Goal: Task Accomplishment & Management: Use online tool/utility

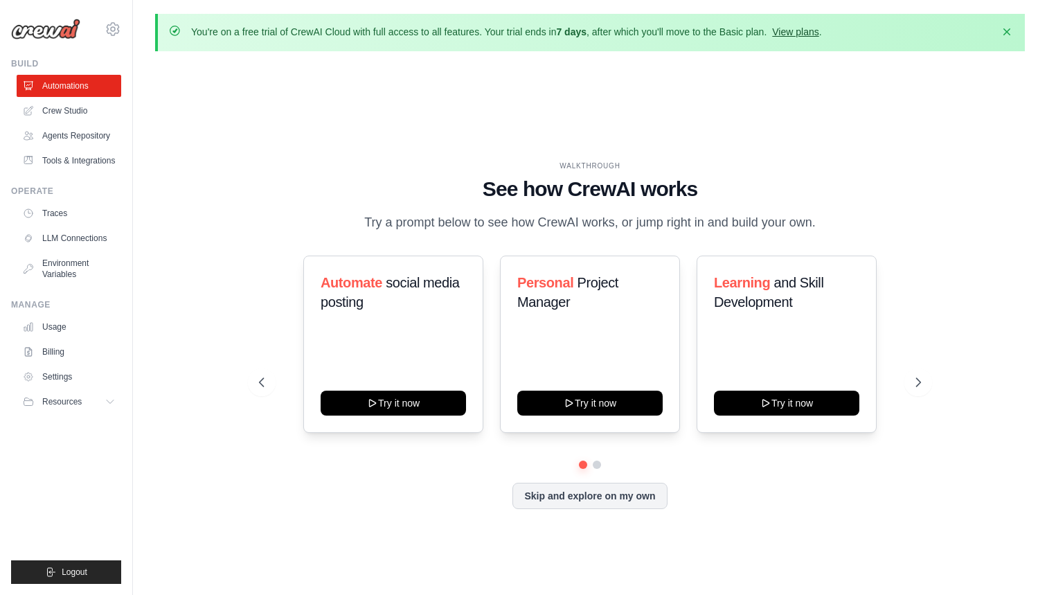
click at [788, 28] on link "View plans" at bounding box center [795, 31] width 46 height 11
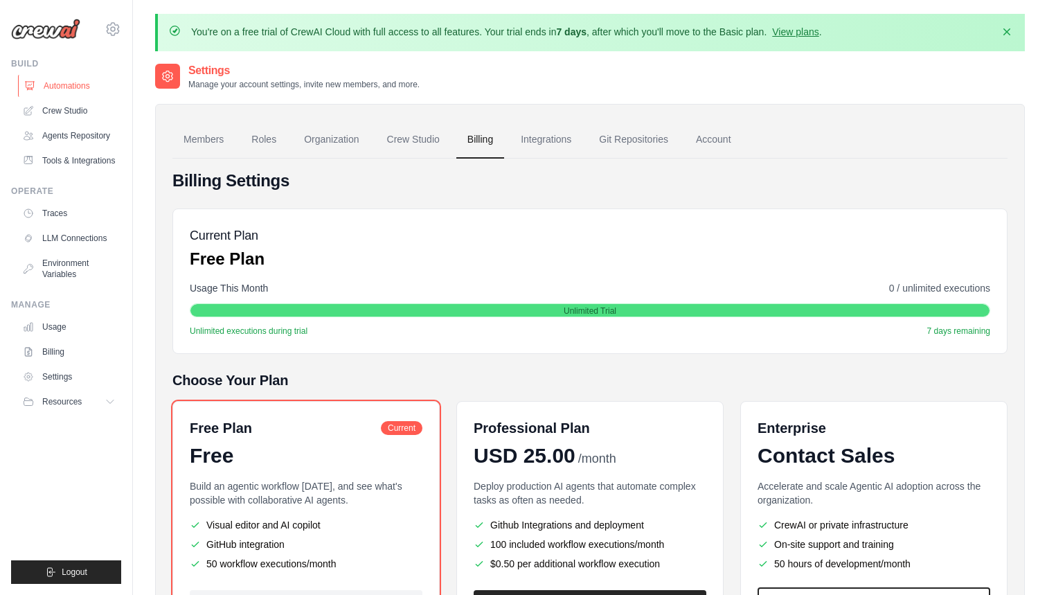
click at [59, 89] on link "Automations" at bounding box center [70, 86] width 105 height 22
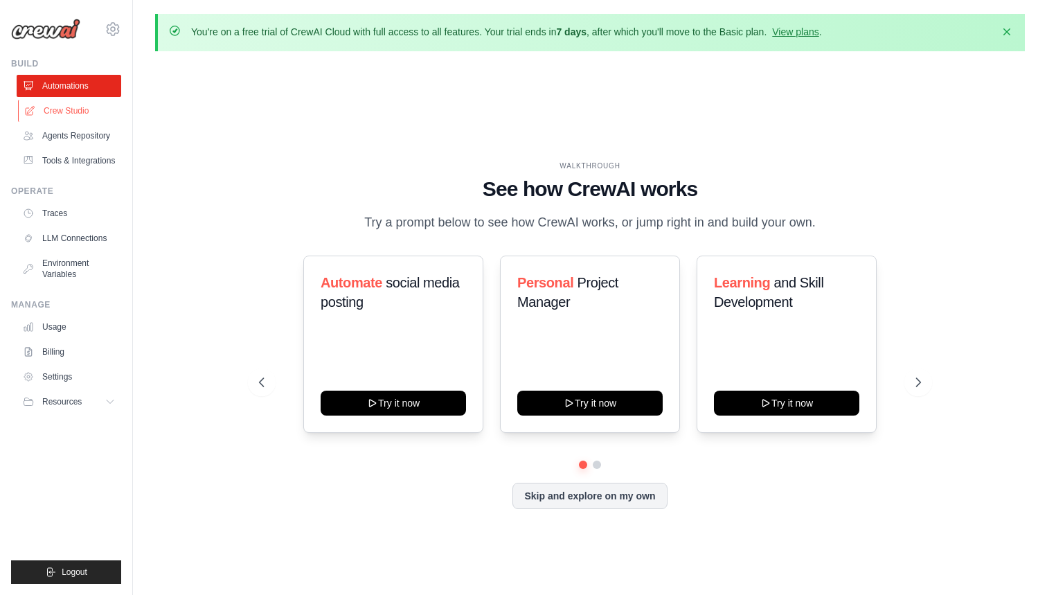
click at [82, 105] on link "Crew Studio" at bounding box center [70, 111] width 105 height 22
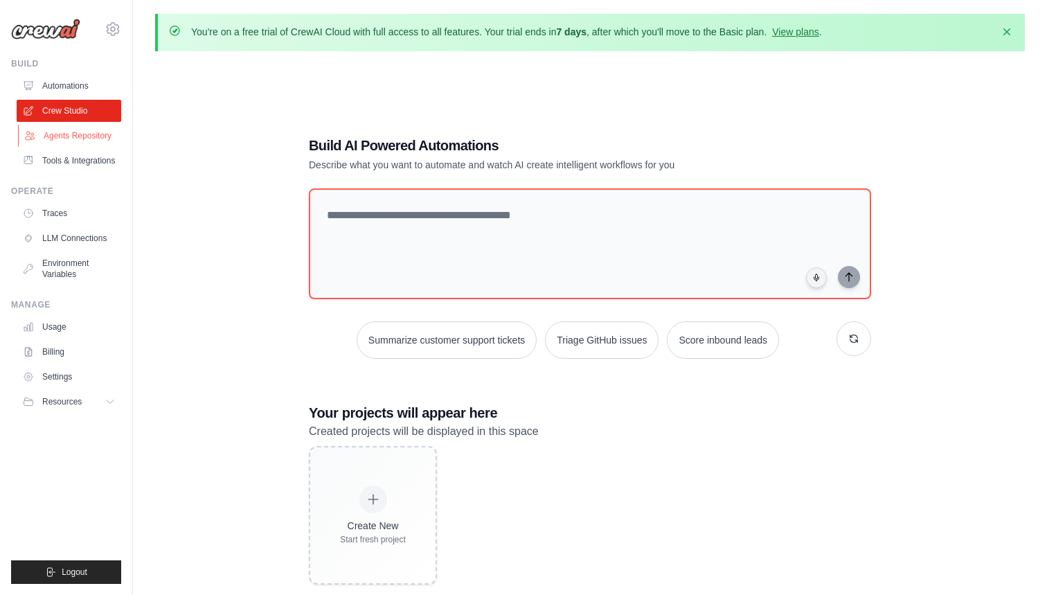
click at [89, 134] on link "Agents Repository" at bounding box center [70, 136] width 105 height 22
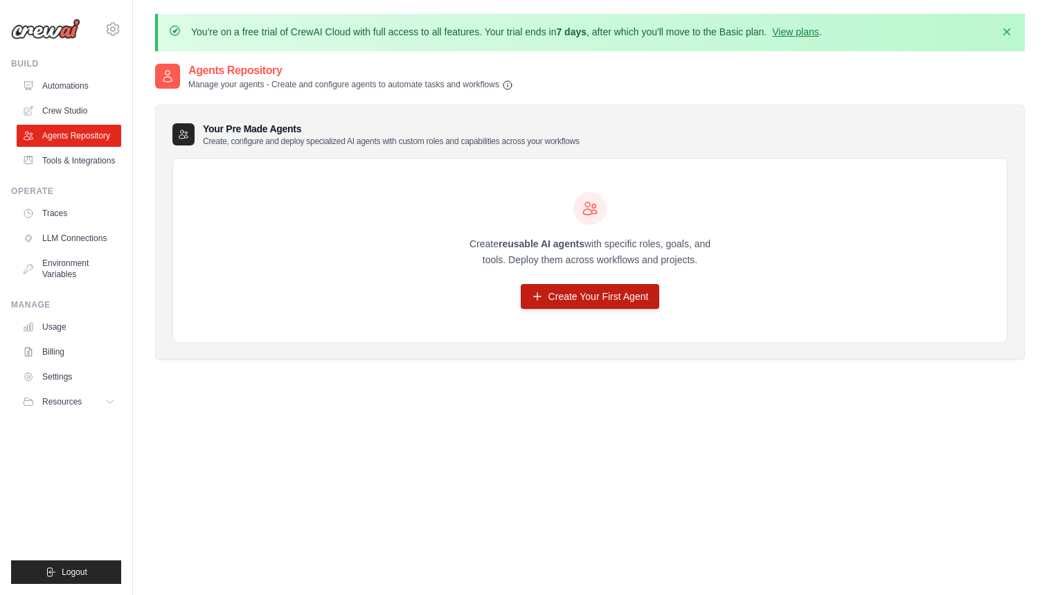
click at [569, 295] on link "Create Your First Agent" at bounding box center [590, 296] width 139 height 25
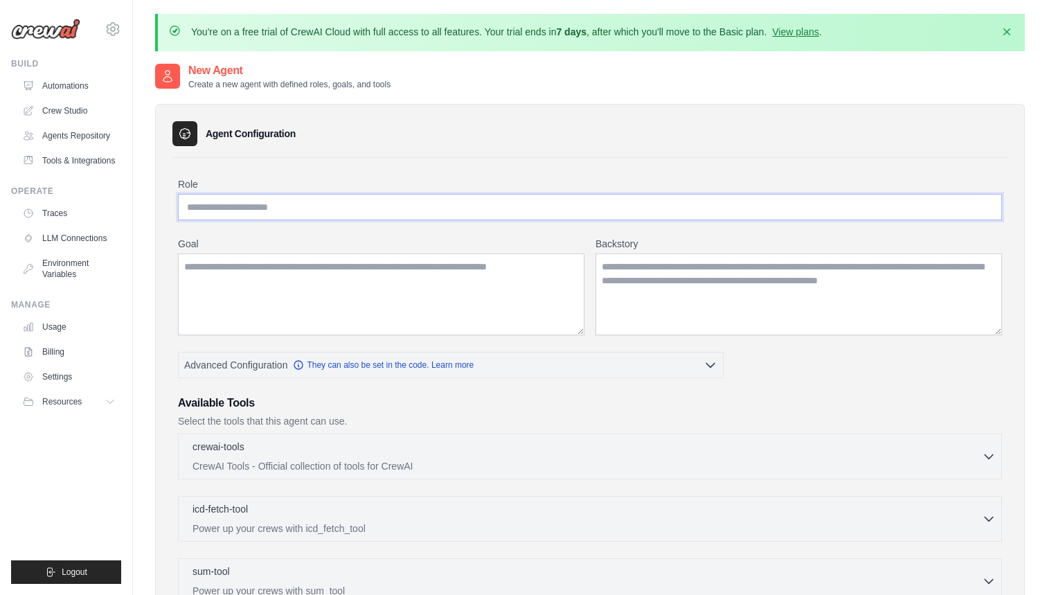
click at [316, 214] on input "Role" at bounding box center [590, 207] width 824 height 26
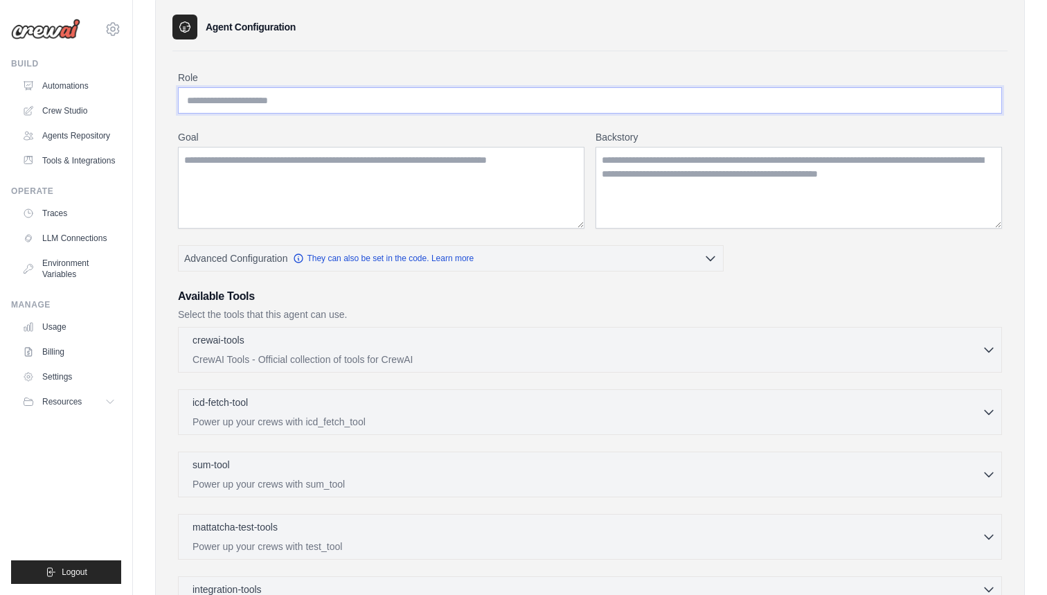
scroll to position [150, 0]
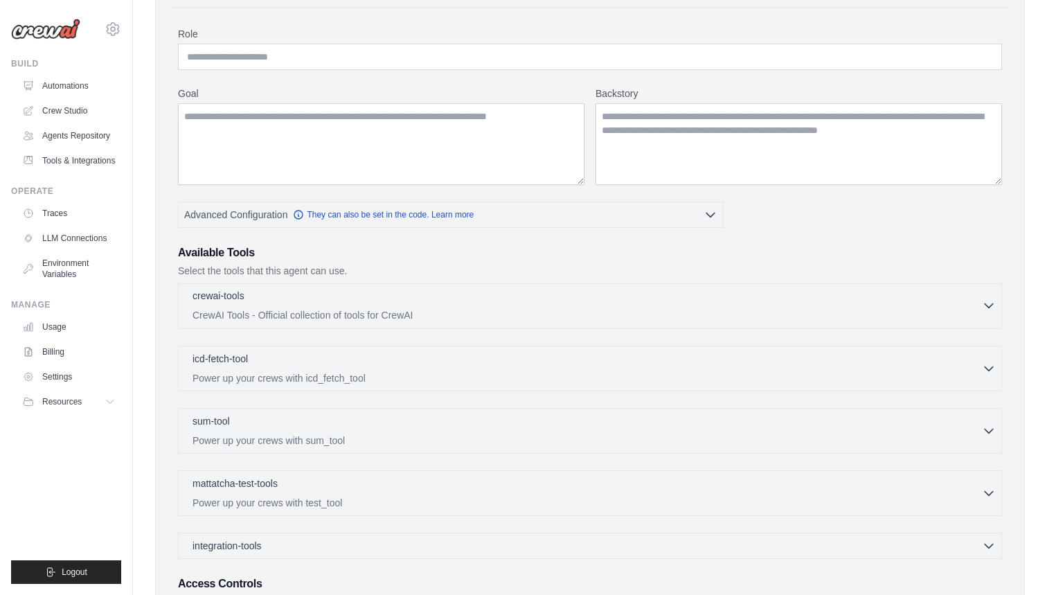
click at [528, 305] on div "crewai-tools 0 selected CrewAI Tools - Official collection of tools for CrewAI" at bounding box center [586, 305] width 789 height 33
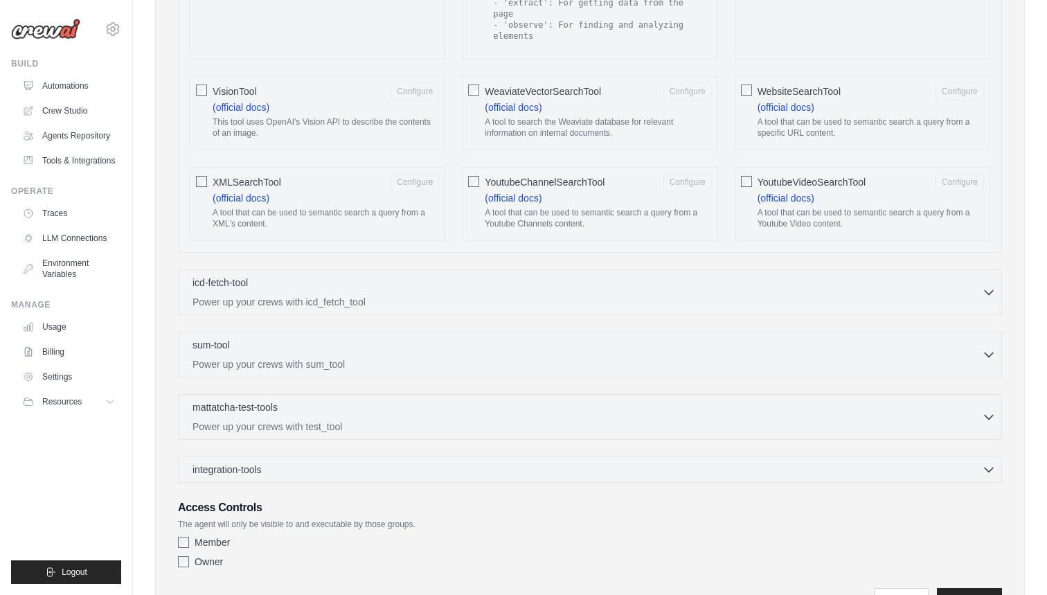
scroll to position [2527, 0]
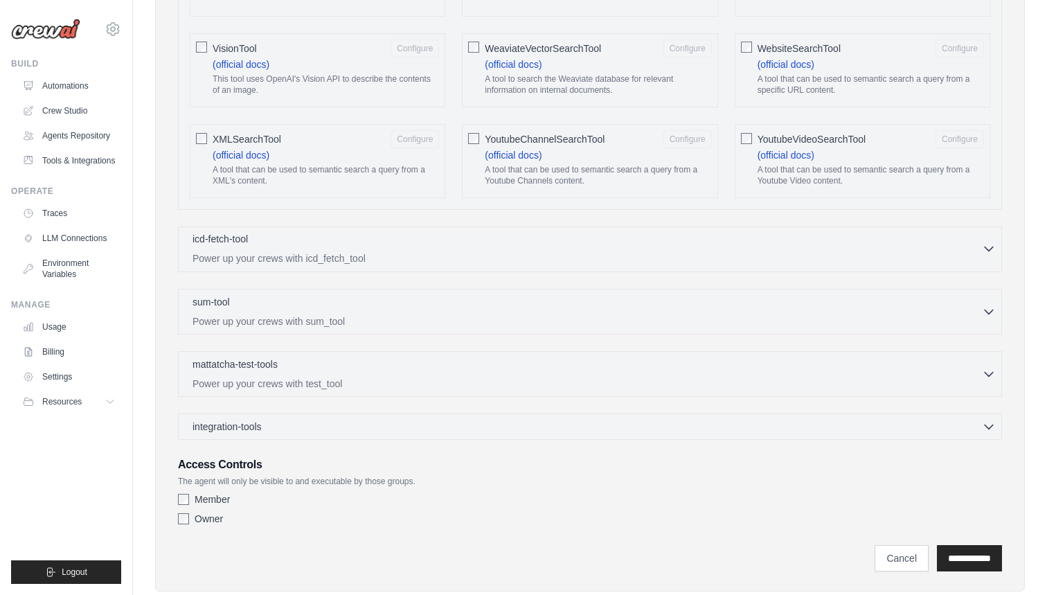
click at [445, 251] on p "Power up your crews with icd_fetch_tool" at bounding box center [586, 258] width 789 height 14
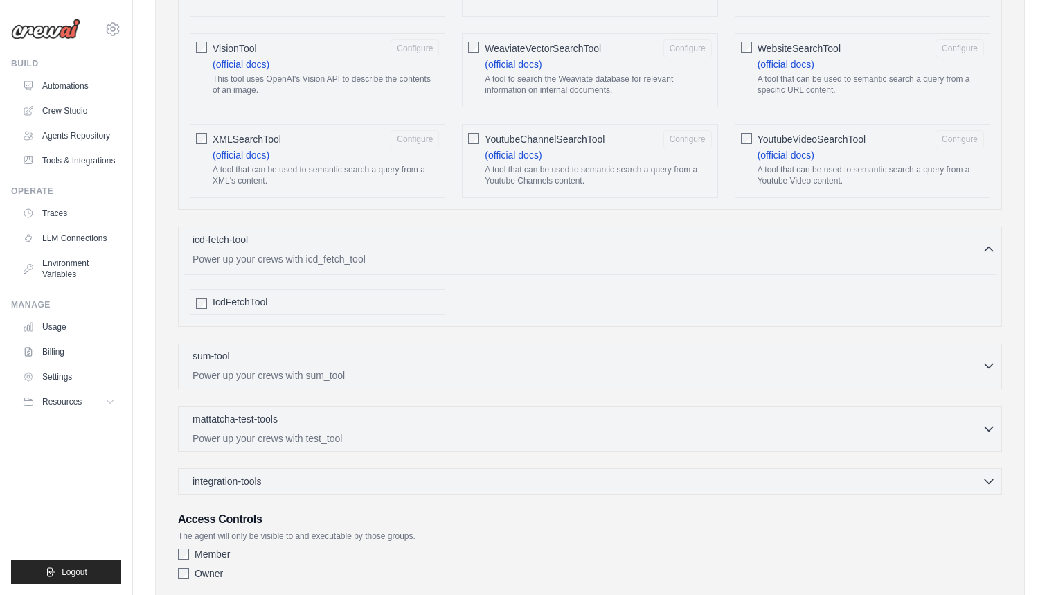
click at [408, 349] on div "sum-tool 0 selected" at bounding box center [586, 357] width 789 height 17
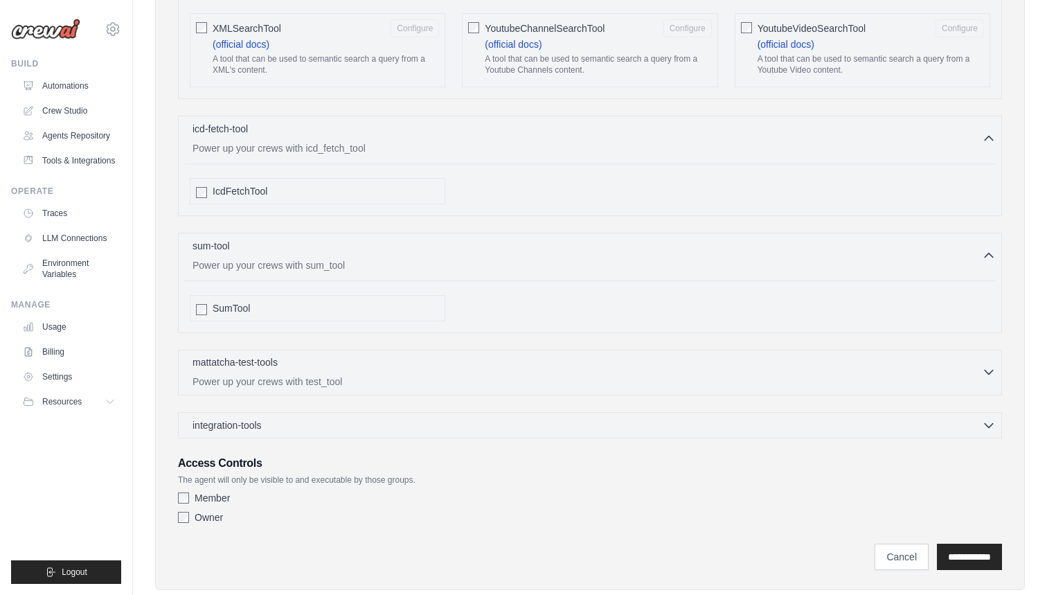
scroll to position [2636, 0]
click at [385, 357] on div "mattatcha-test-tools 0 selected" at bounding box center [586, 365] width 789 height 17
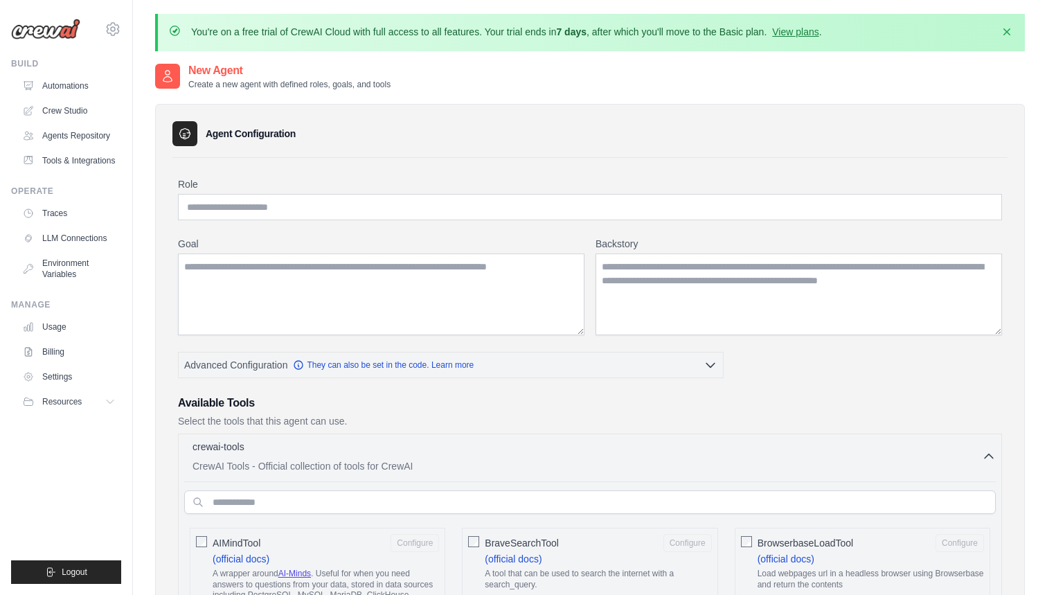
scroll to position [0, 0]
click at [77, 108] on link "Crew Studio" at bounding box center [70, 111] width 105 height 22
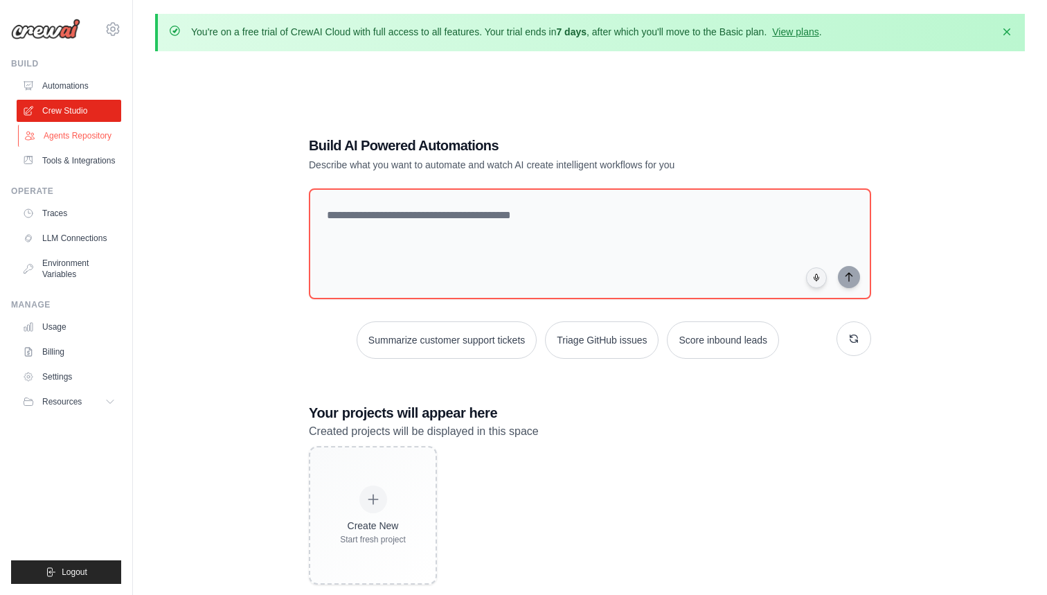
click at [70, 134] on link "Agents Repository" at bounding box center [70, 136] width 105 height 22
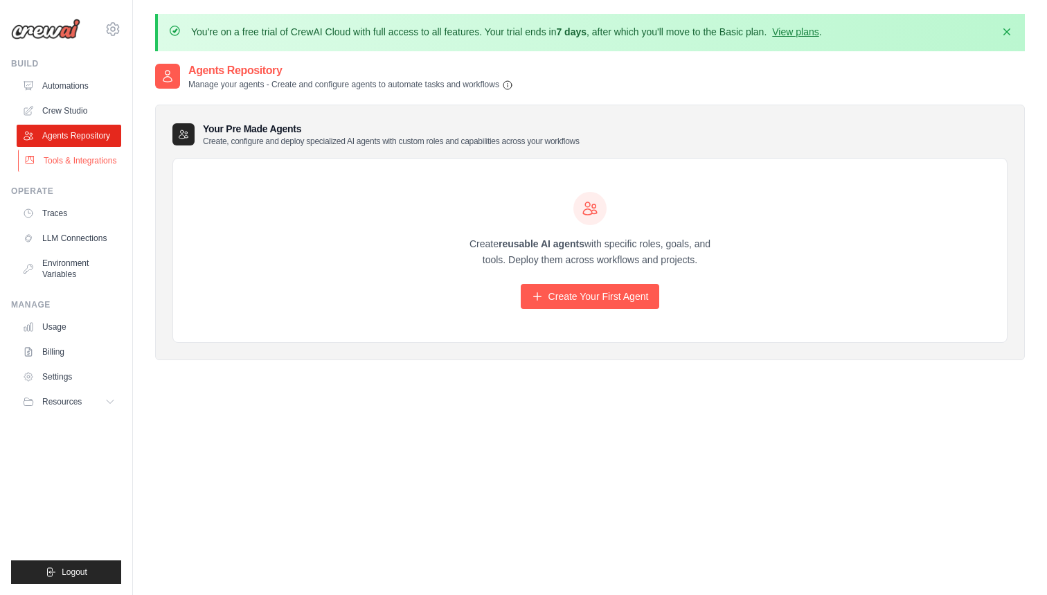
click at [69, 152] on link "Tools & Integrations" at bounding box center [70, 161] width 105 height 22
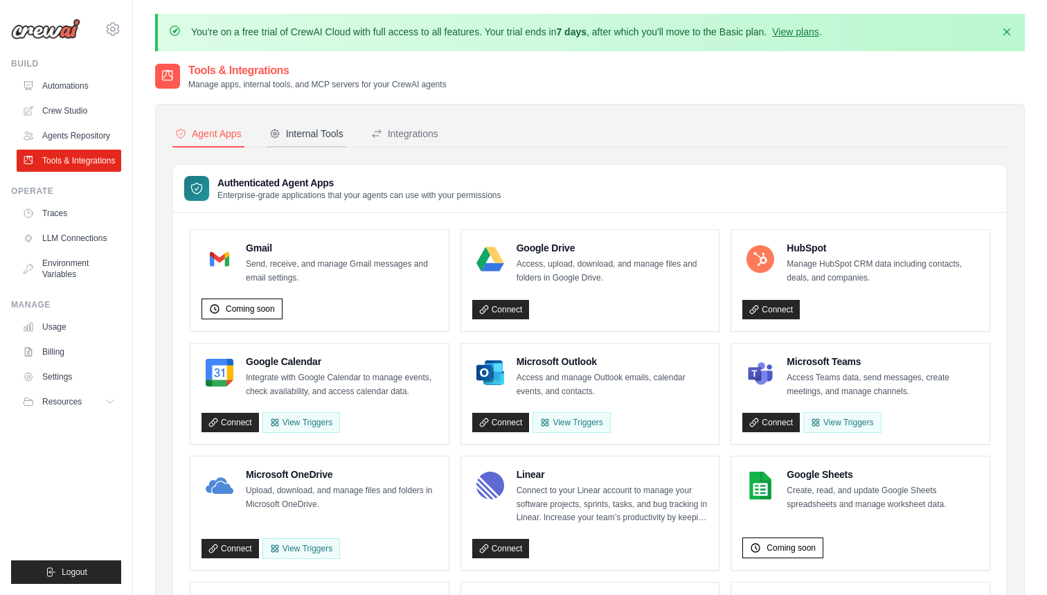
click at [321, 127] on div "Internal Tools" at bounding box center [306, 134] width 74 height 14
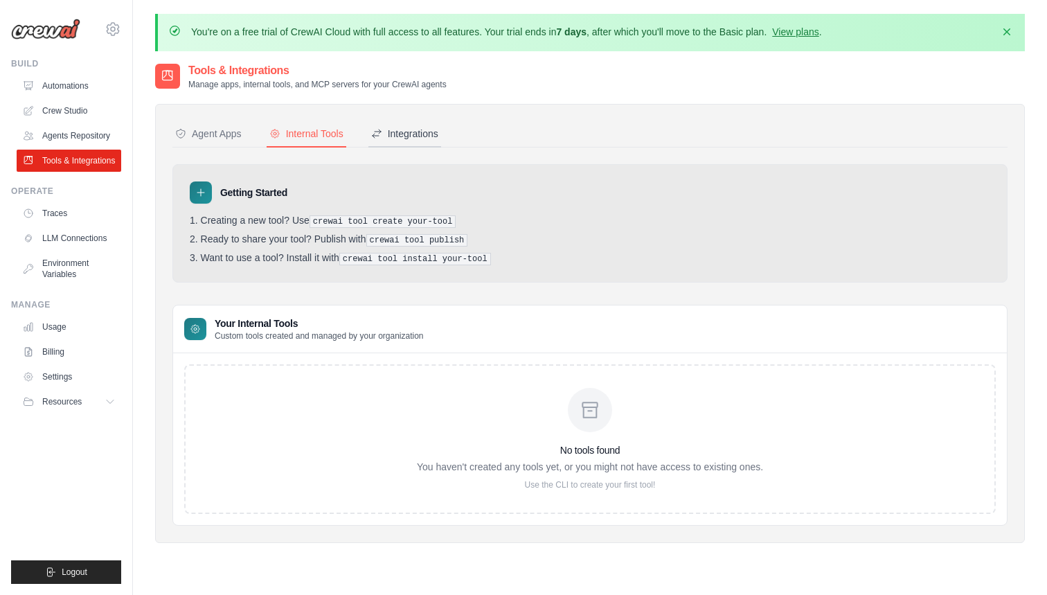
click at [390, 127] on div "Integrations" at bounding box center [404, 134] width 67 height 14
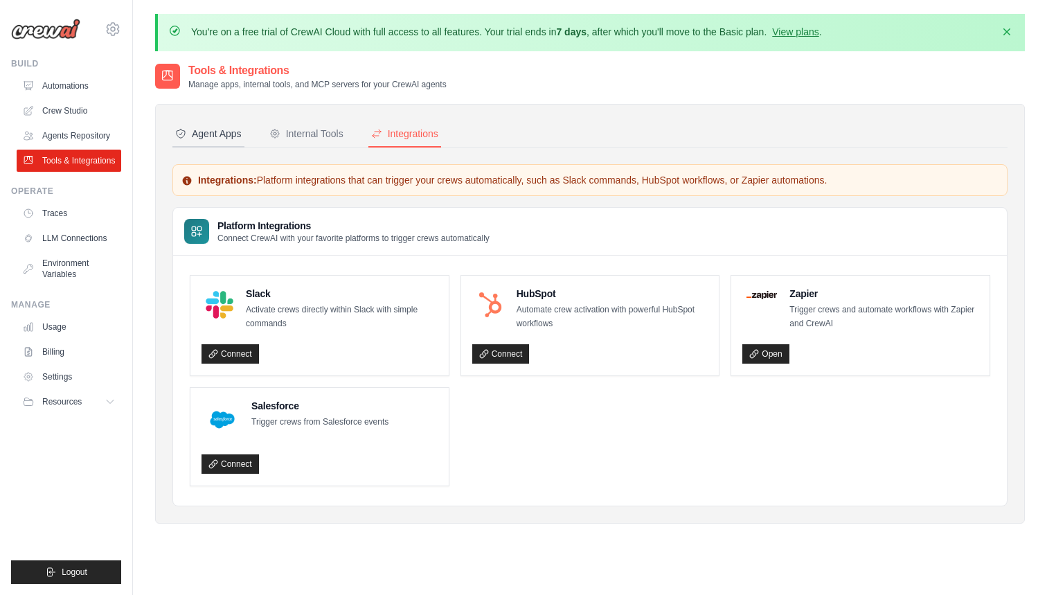
click at [213, 137] on div "Agent Apps" at bounding box center [208, 134] width 66 height 14
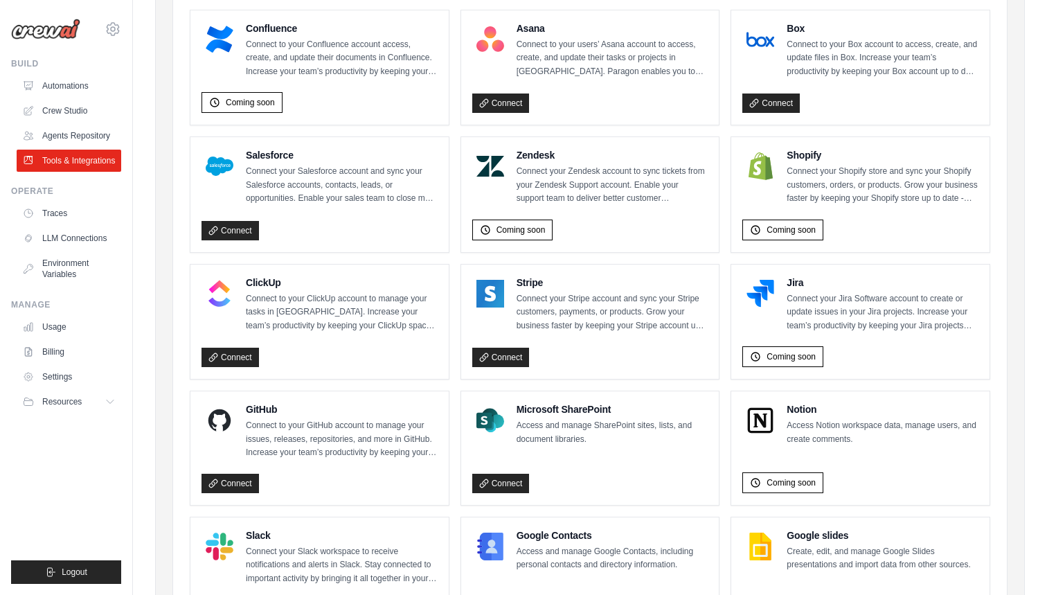
scroll to position [573, 0]
click at [230, 474] on link "Connect" at bounding box center [229, 482] width 57 height 19
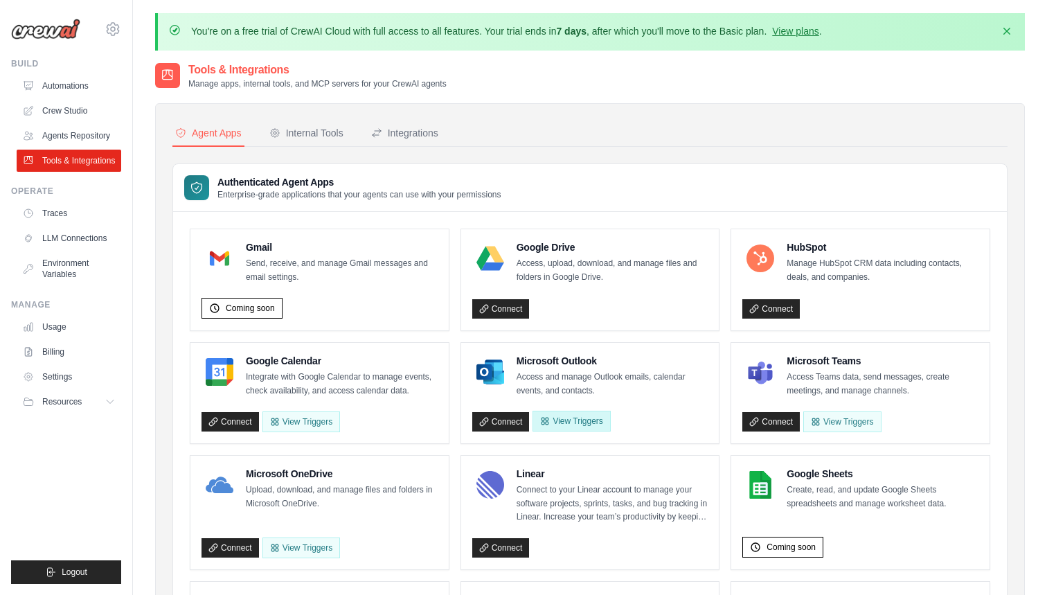
scroll to position [0, 0]
click at [71, 210] on link "Traces" at bounding box center [70, 213] width 105 height 22
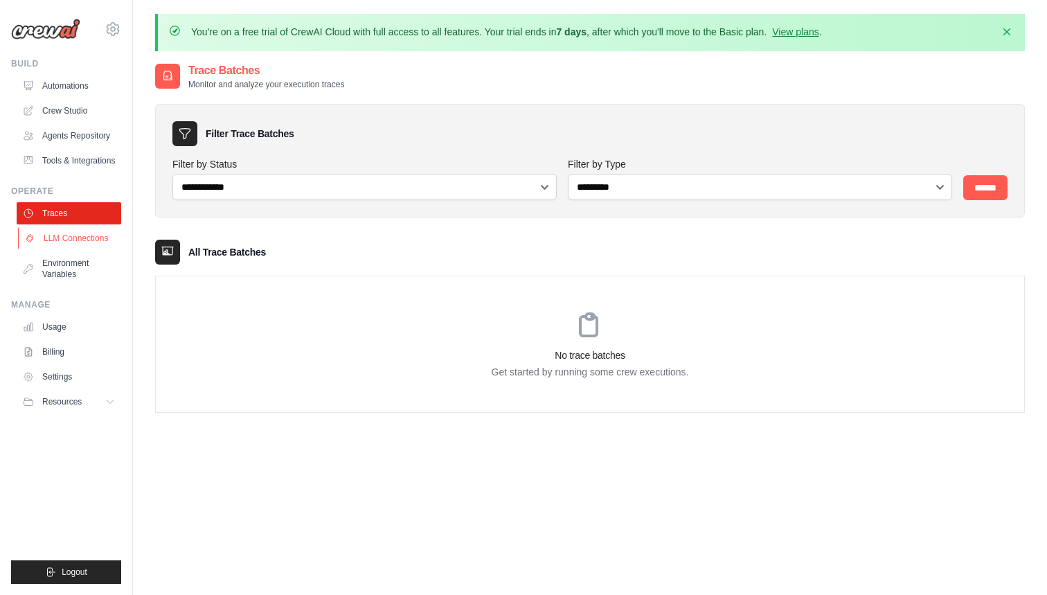
click at [71, 239] on link "LLM Connections" at bounding box center [70, 238] width 105 height 22
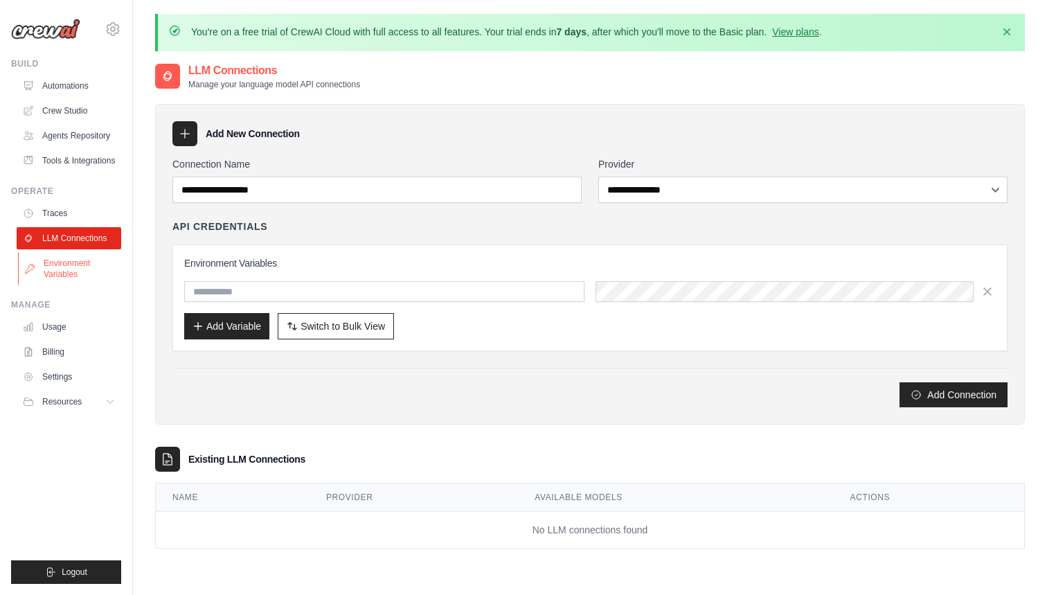
click at [71, 264] on link "Environment Variables" at bounding box center [70, 268] width 105 height 33
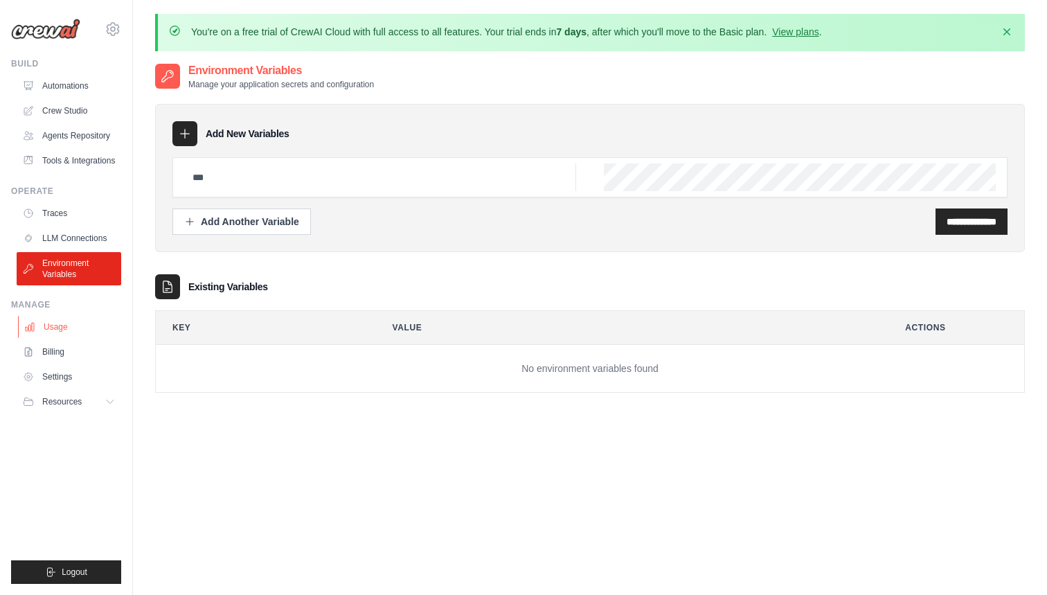
click at [78, 321] on link "Usage" at bounding box center [70, 327] width 105 height 22
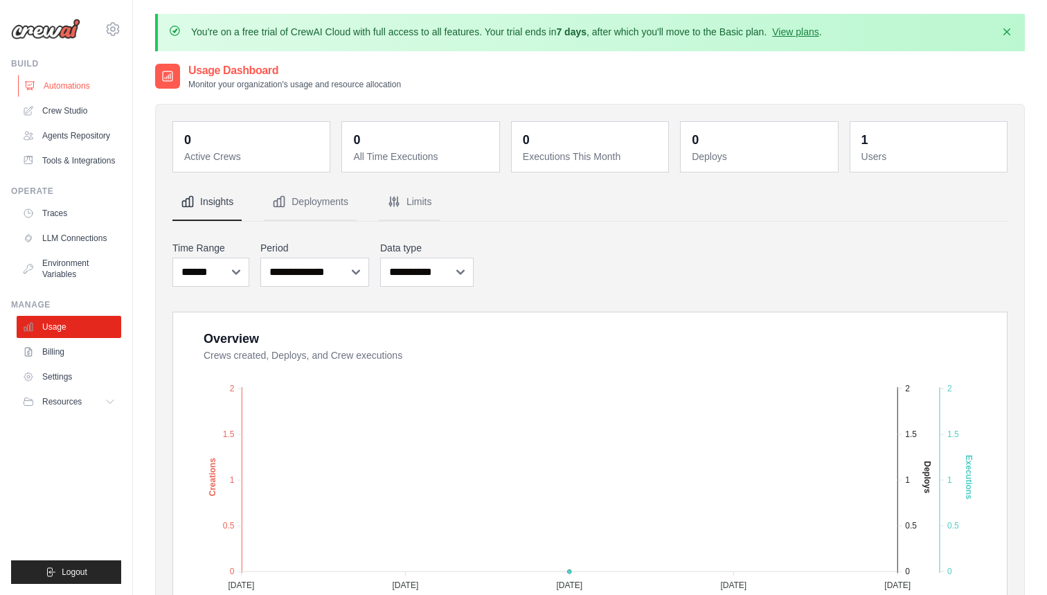
click at [74, 88] on link "Automations" at bounding box center [70, 86] width 105 height 22
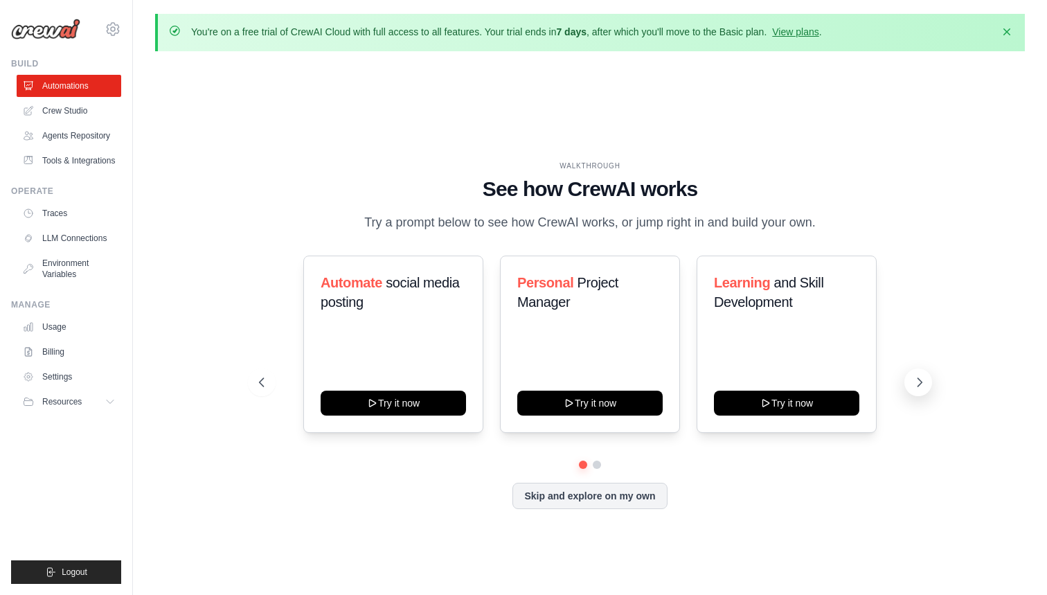
click at [930, 385] on button at bounding box center [918, 382] width 28 height 28
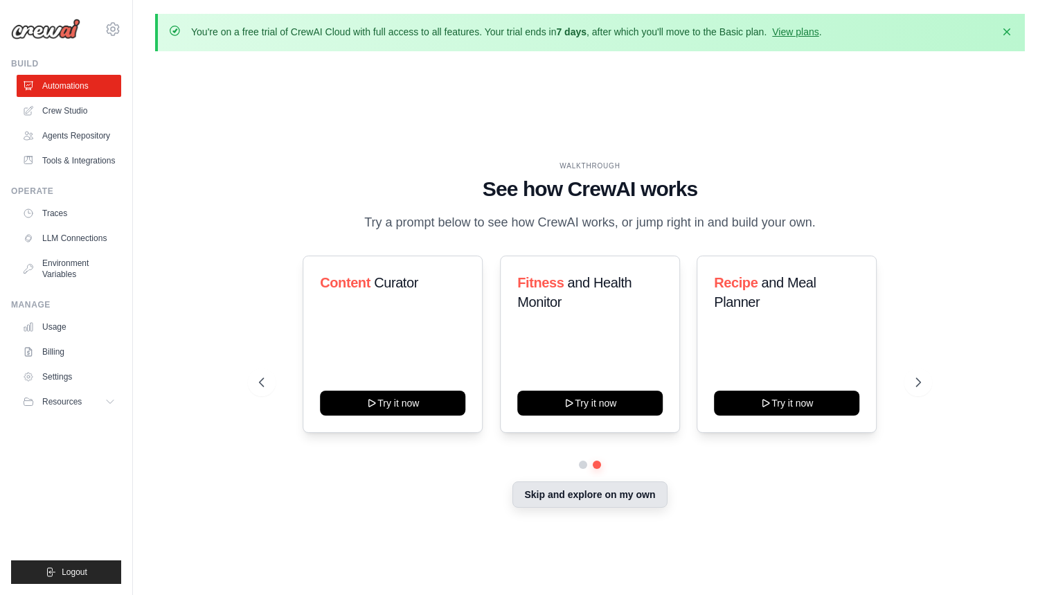
click at [617, 498] on button "Skip and explore on my own" at bounding box center [589, 494] width 154 height 26
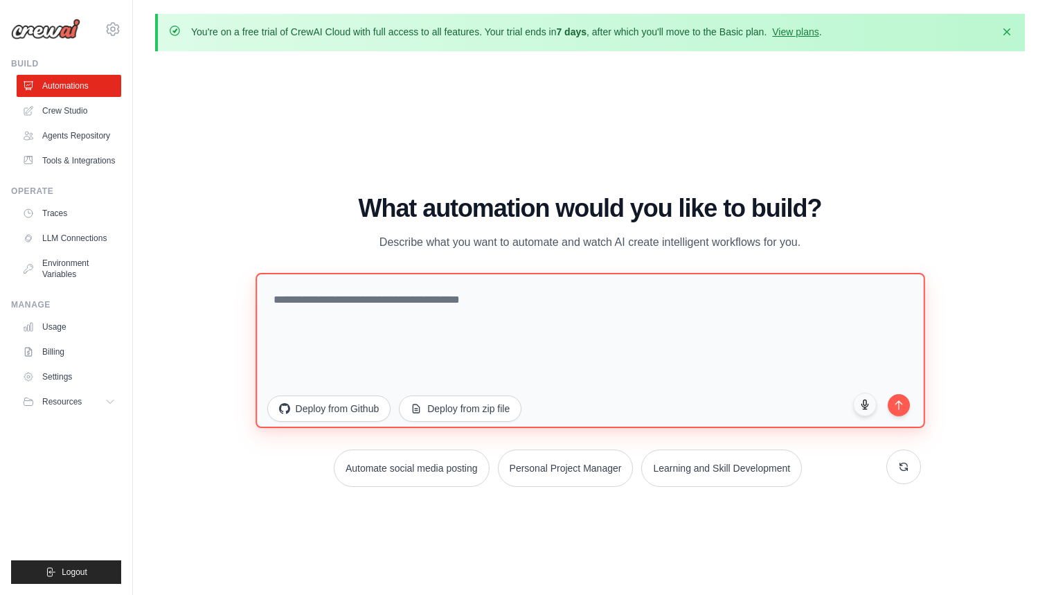
click at [496, 303] on textarea at bounding box center [589, 349] width 669 height 155
type textarea "**********"
